Goal: Task Accomplishment & Management: Manage account settings

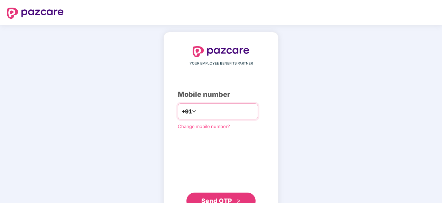
type input "*"
type input "**********"
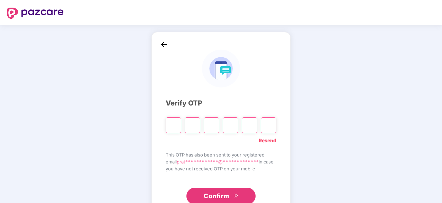
type input "*"
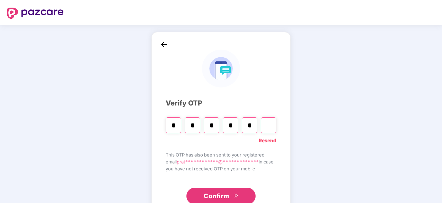
type input "*"
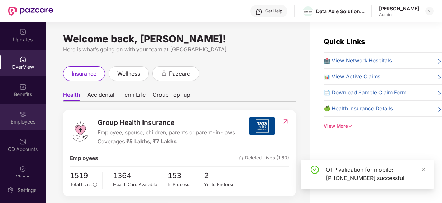
click at [18, 122] on div "Employees" at bounding box center [23, 121] width 46 height 7
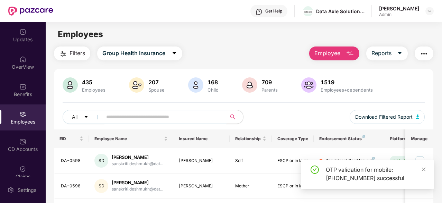
click at [112, 116] on input "text" at bounding box center [161, 116] width 111 height 10
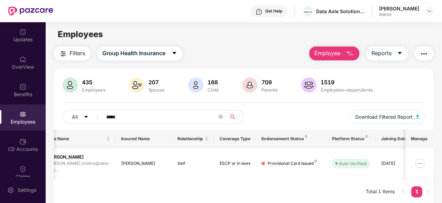
scroll to position [0, 69]
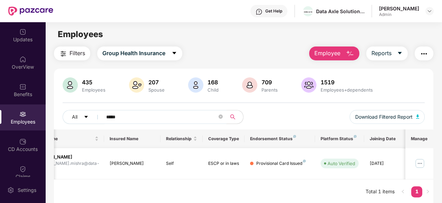
type input "*****"
click at [419, 158] on img at bounding box center [420, 163] width 11 height 11
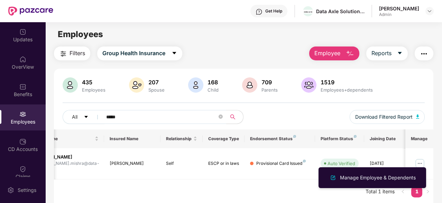
click at [239, 176] on div "EID Employee Name Insured Name Relationship Coverage Type Endorsement Status Pl…" at bounding box center [244, 166] width 380 height 75
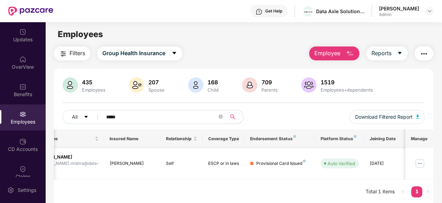
click at [422, 161] on img at bounding box center [420, 163] width 11 height 11
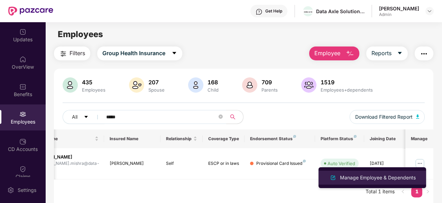
click at [373, 180] on div "Manage Employee & Dependents" at bounding box center [378, 177] width 79 height 8
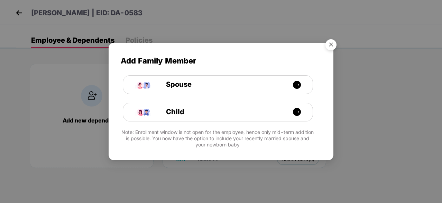
click at [330, 48] on img "Close" at bounding box center [331, 45] width 19 height 19
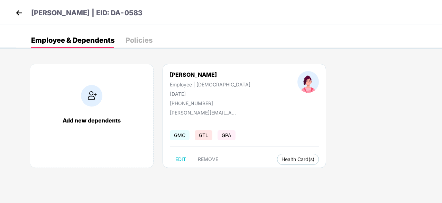
click at [17, 14] on img at bounding box center [19, 13] width 10 height 10
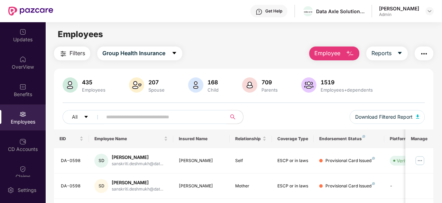
click at [144, 119] on input "text" at bounding box center [161, 116] width 111 height 10
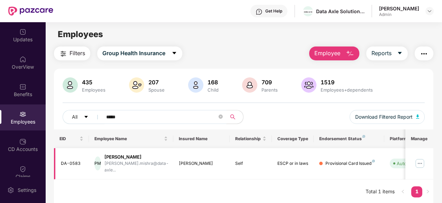
type input "*****"
click at [131, 160] on div "[PERSON_NAME]" at bounding box center [137, 156] width 64 height 7
click at [423, 162] on img at bounding box center [420, 163] width 11 height 11
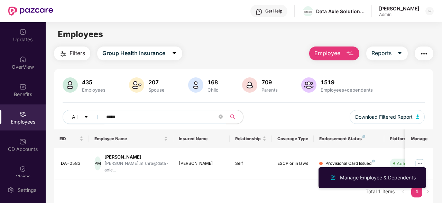
click at [199, 187] on div "EID Employee Name Insured Name Relationship Coverage Type Endorsement Status Pl…" at bounding box center [244, 166] width 380 height 75
